Goal: Navigation & Orientation: Find specific page/section

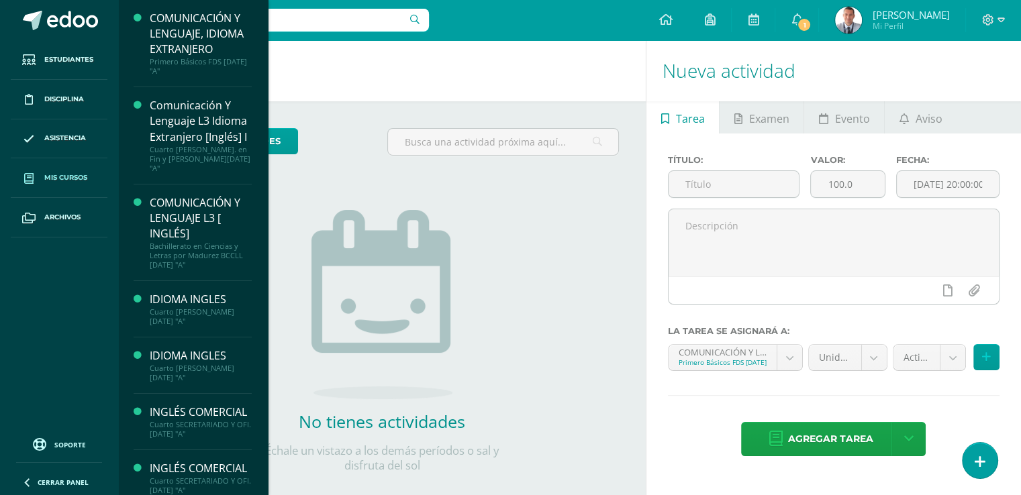
click at [81, 173] on span "Mis cursos" at bounding box center [65, 178] width 43 height 11
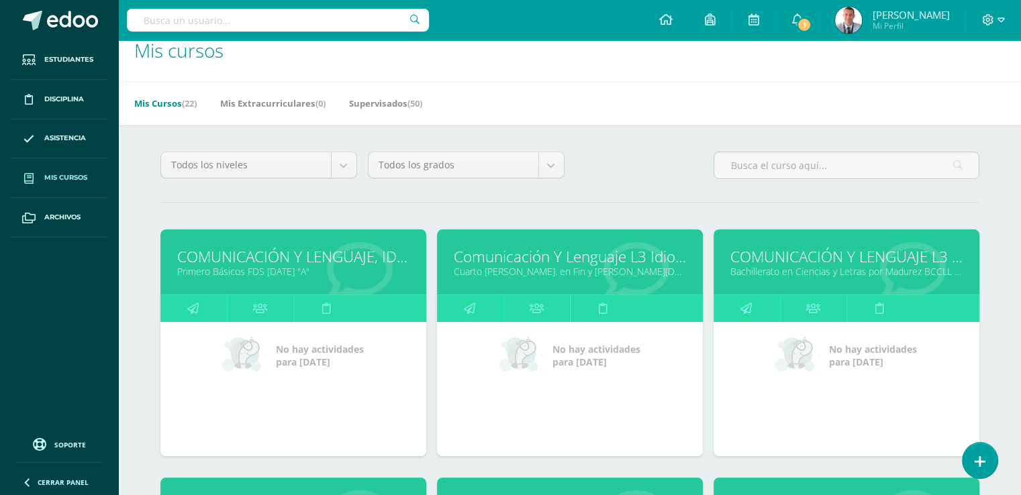
scroll to position [26, 0]
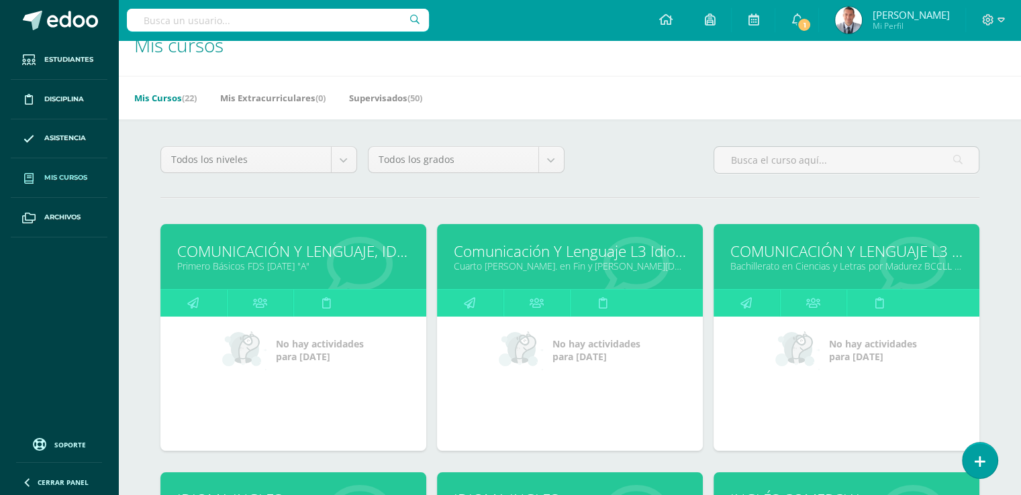
click at [861, 261] on link "Bachillerato en Ciencias y Letras por Madurez BCCLL [DATE] "A"" at bounding box center [846, 266] width 232 height 13
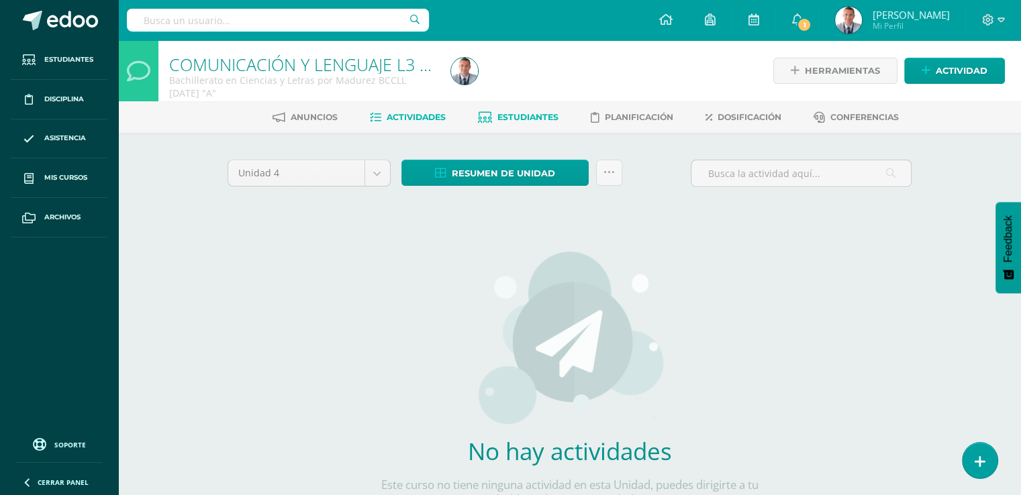
click at [542, 116] on span "Estudiantes" at bounding box center [527, 117] width 61 height 10
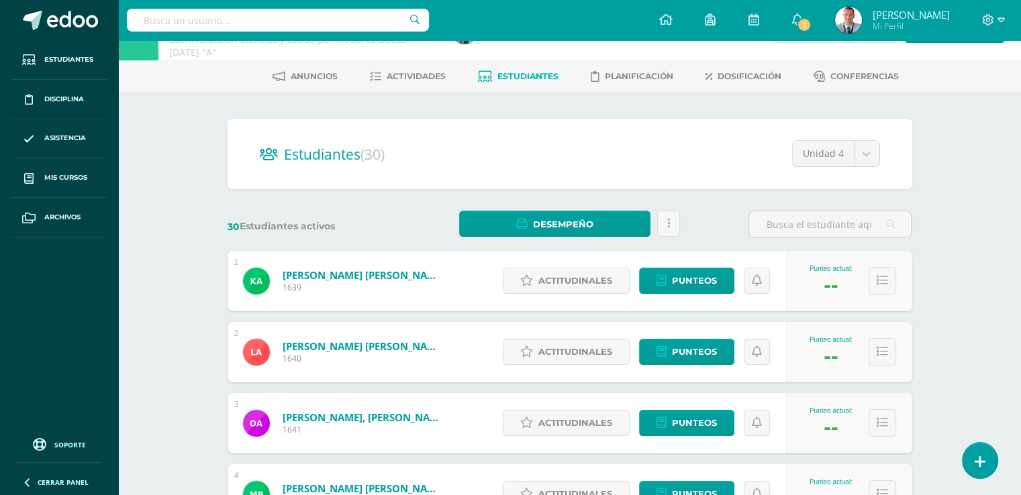
scroll to position [38, 0]
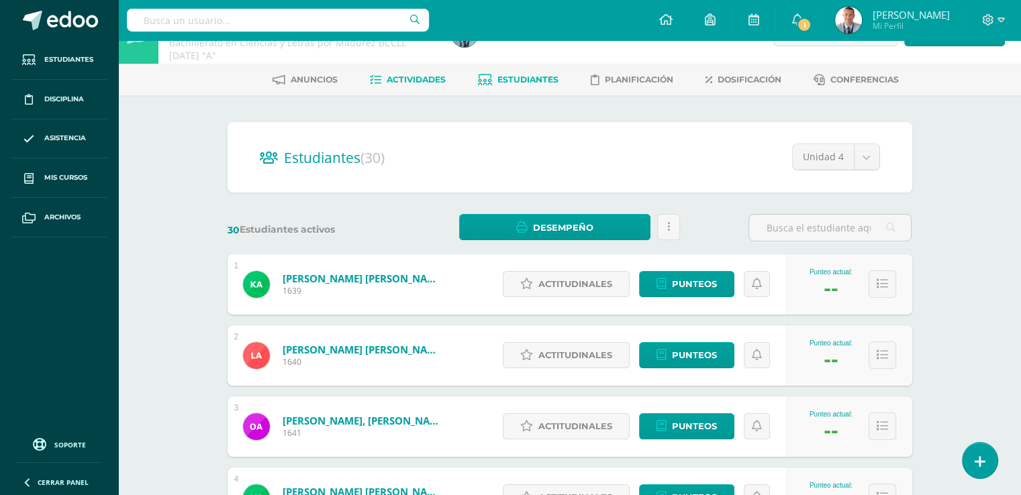
click at [419, 76] on span "Actividades" at bounding box center [416, 80] width 59 height 10
